Goal: Find specific page/section: Find specific page/section

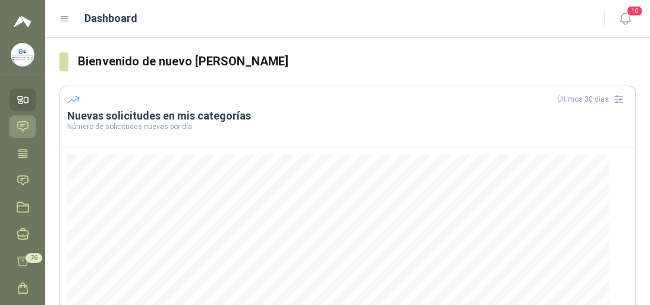
click at [17, 124] on icon at bounding box center [23, 126] width 12 height 12
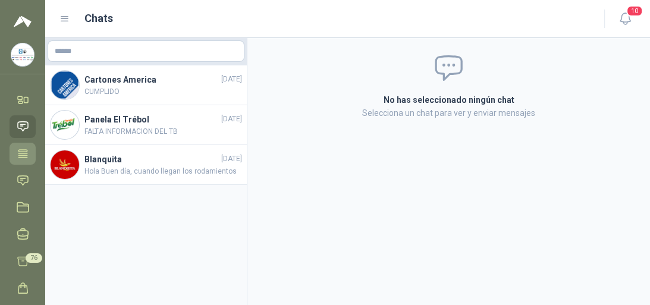
click at [22, 149] on icon at bounding box center [22, 153] width 9 height 8
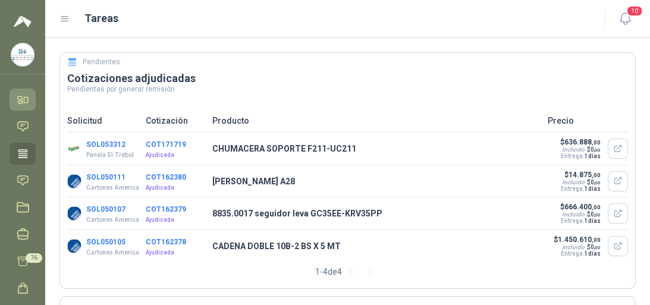
click at [17, 104] on icon at bounding box center [23, 99] width 12 height 12
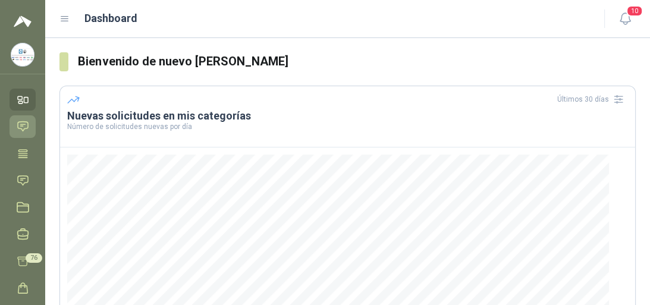
click at [19, 124] on icon at bounding box center [23, 126] width 12 height 12
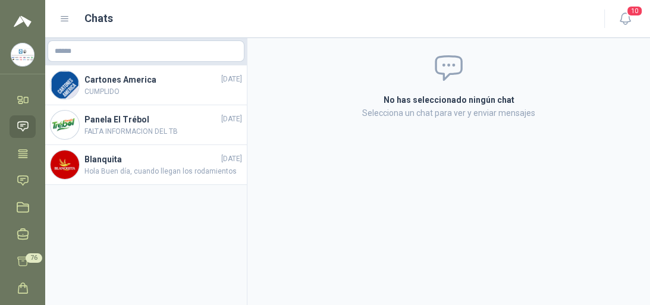
click at [19, 124] on icon at bounding box center [23, 126] width 12 height 12
click at [21, 102] on icon at bounding box center [23, 99] width 12 height 12
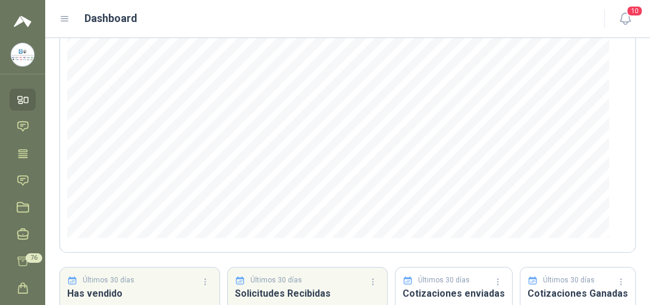
scroll to position [48, 0]
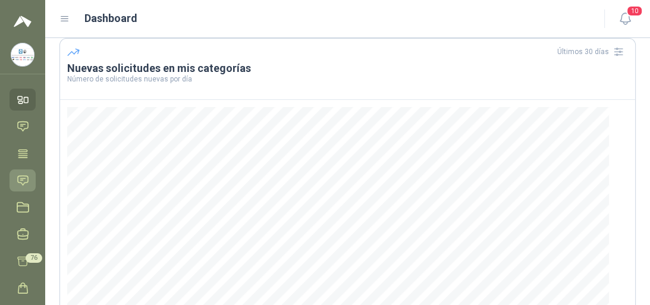
click at [14, 176] on link "Solicitudes" at bounding box center [23, 181] width 26 height 22
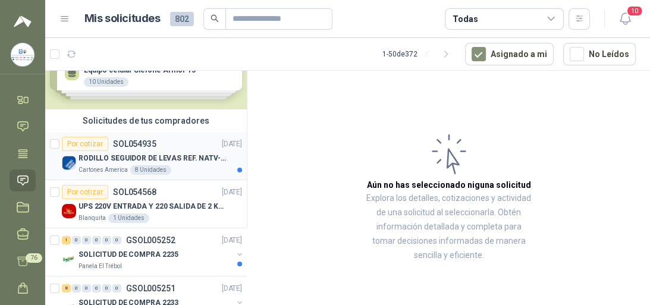
scroll to position [48, 0]
click at [159, 159] on p "RODILLO SEGUIDOR DE LEVAS REF. NATV-17-PPA [PERSON_NAME]" at bounding box center [153, 158] width 148 height 11
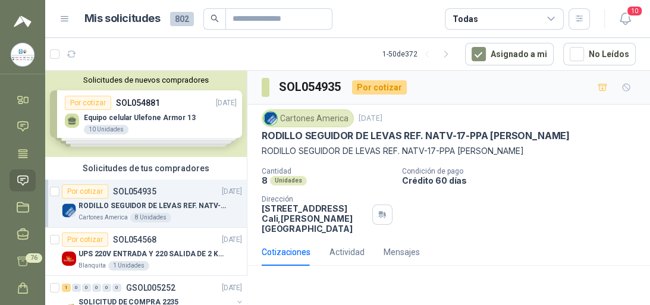
click at [144, 115] on div "Solicitudes de nuevos compradores Por cotizar SOL054881 [DATE] Equipo celular U…" at bounding box center [146, 114] width 202 height 86
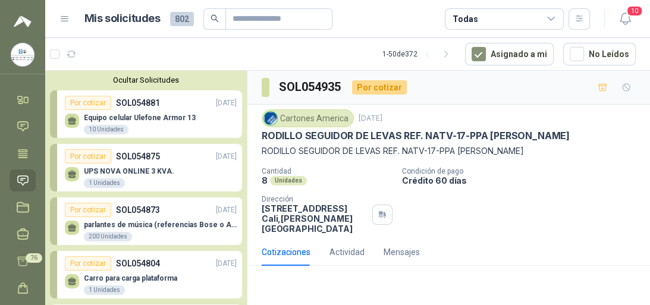
scroll to position [95, 0]
